Goal: Transaction & Acquisition: Book appointment/travel/reservation

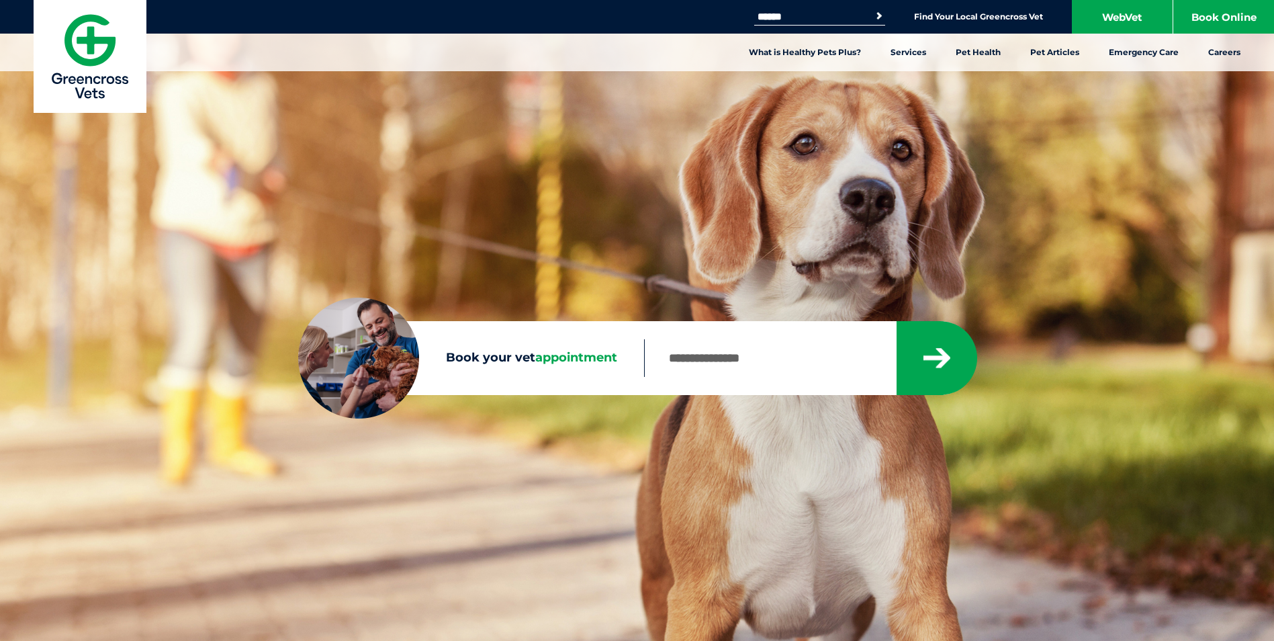
click at [717, 359] on input "Book your vet appointment" at bounding box center [770, 358] width 252 height 38
type input "****"
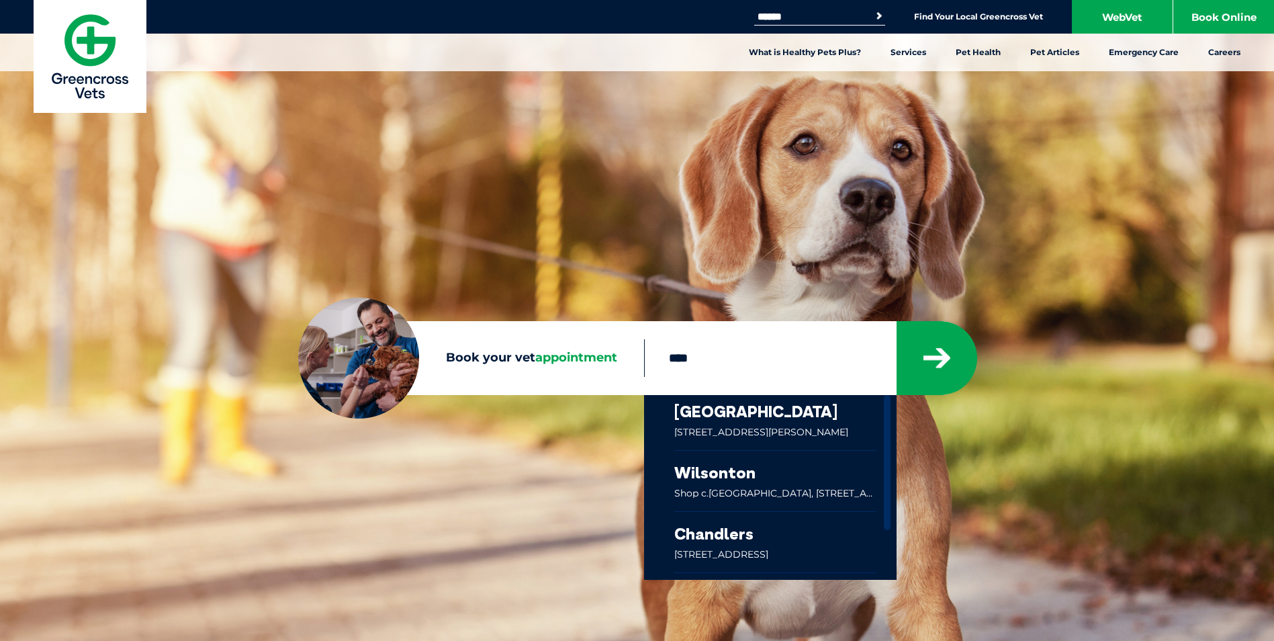
click at [725, 534] on link at bounding box center [775, 542] width 203 height 60
